Goal: Transaction & Acquisition: Purchase product/service

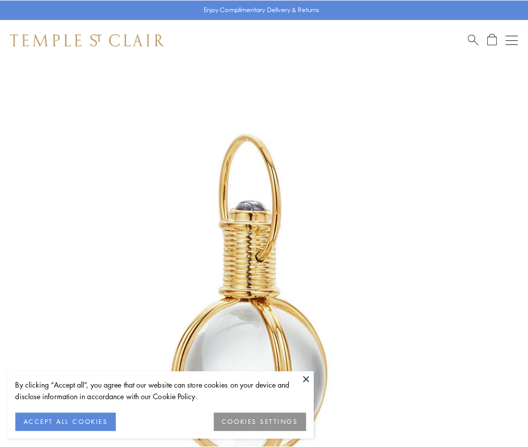
scroll to position [263, 0]
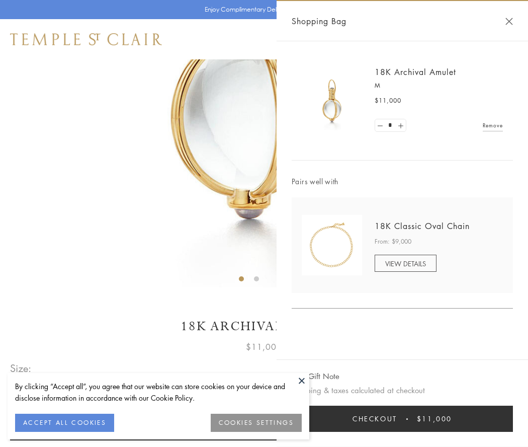
click at [402, 419] on button "Checkout $11,000" at bounding box center [402, 418] width 221 height 26
